Goal: Information Seeking & Learning: Understand process/instructions

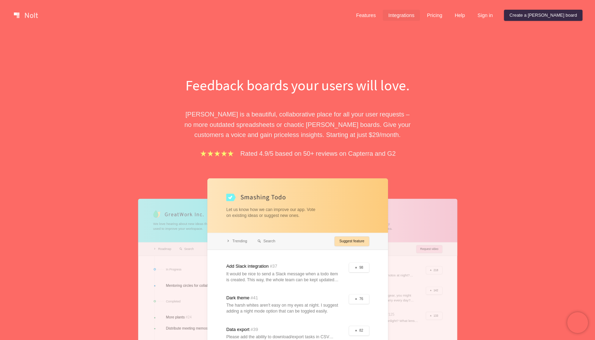
click at [420, 16] on link "Integrations" at bounding box center [401, 15] width 37 height 11
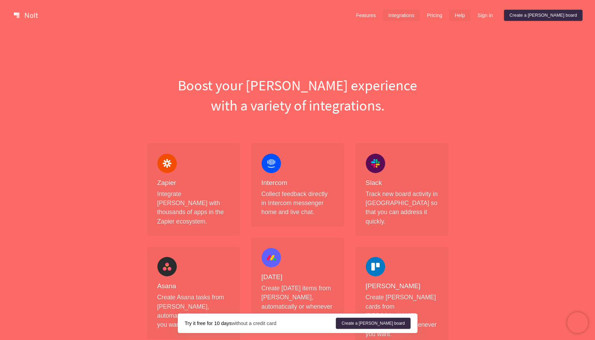
click at [471, 17] on link "Help" at bounding box center [460, 15] width 22 height 11
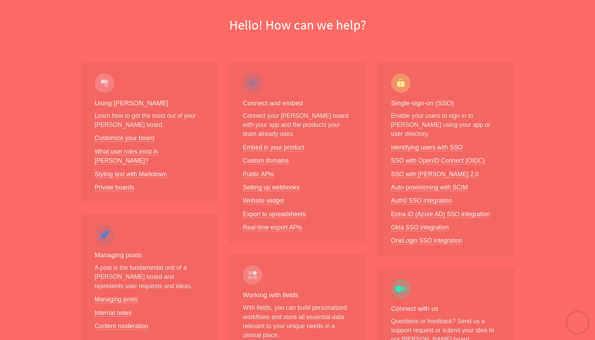
scroll to position [66, 0]
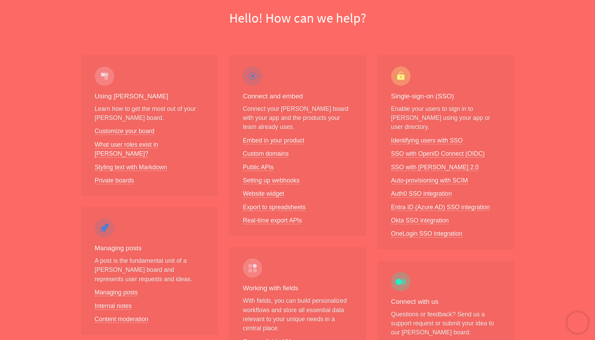
click at [381, 229] on div "Single-sign-on (SSO) Enable your users to sign in to [PERSON_NAME] using your a…" at bounding box center [446, 152] width 137 height 194
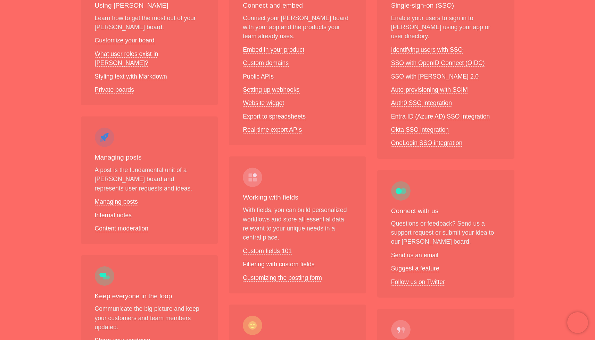
scroll to position [159, 0]
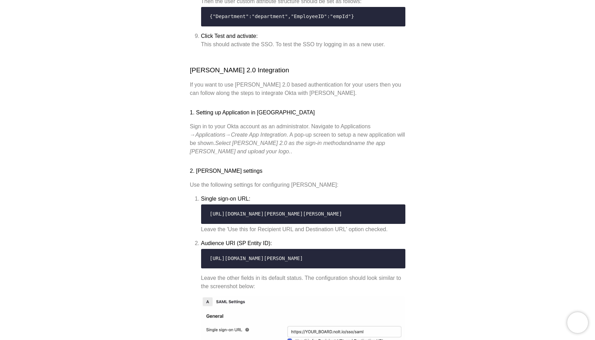
scroll to position [1395, 0]
